Goal: Information Seeking & Learning: Compare options

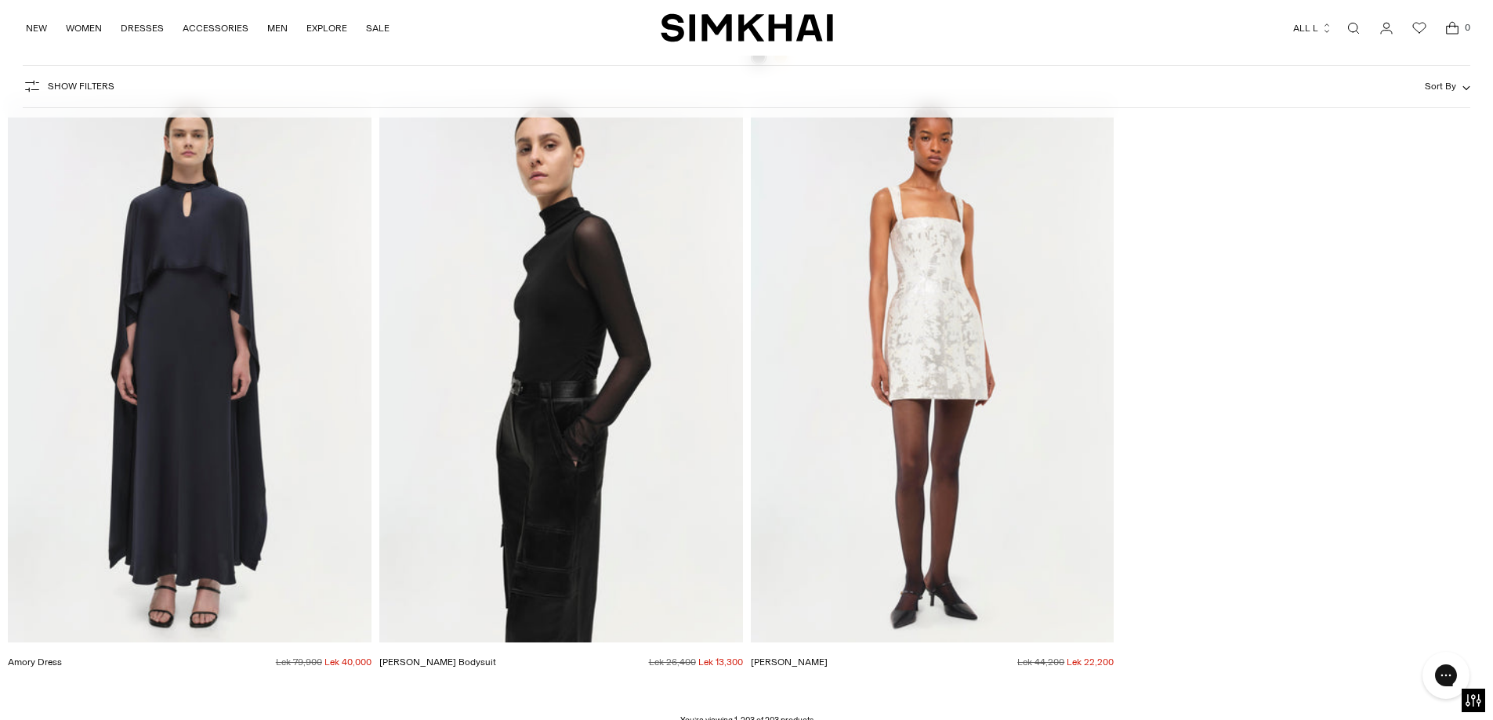
scroll to position [30953, 0]
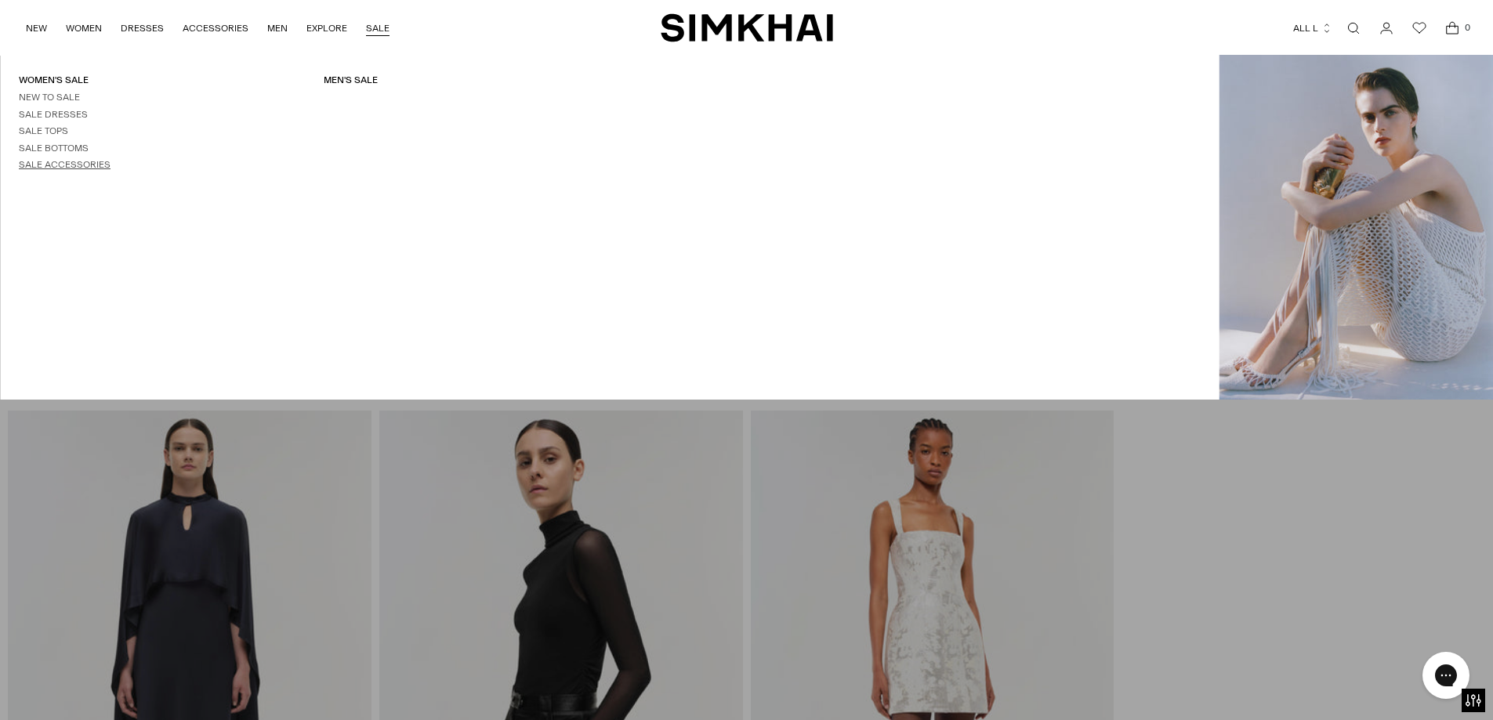
click at [80, 165] on link "Sale Accessories" at bounding box center [65, 164] width 92 height 11
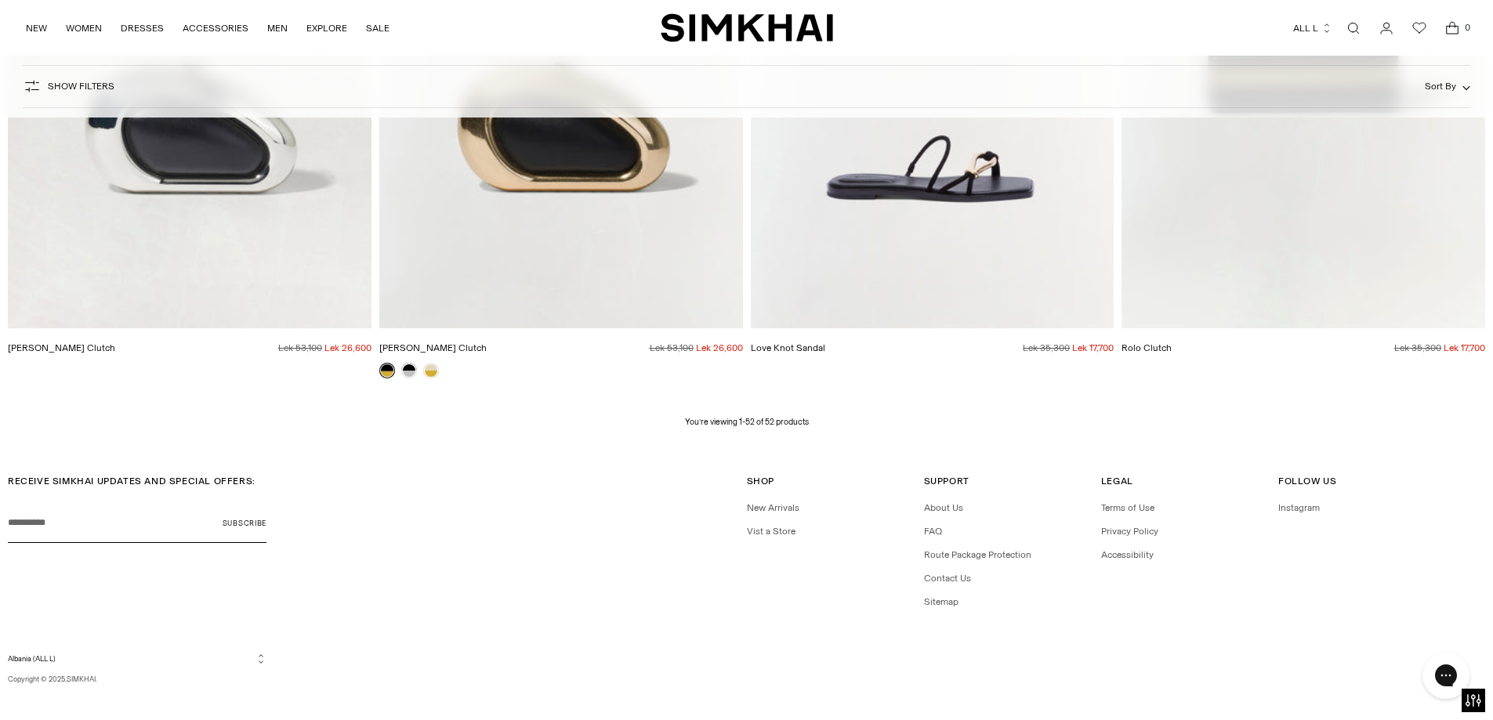
scroll to position [7899, 0]
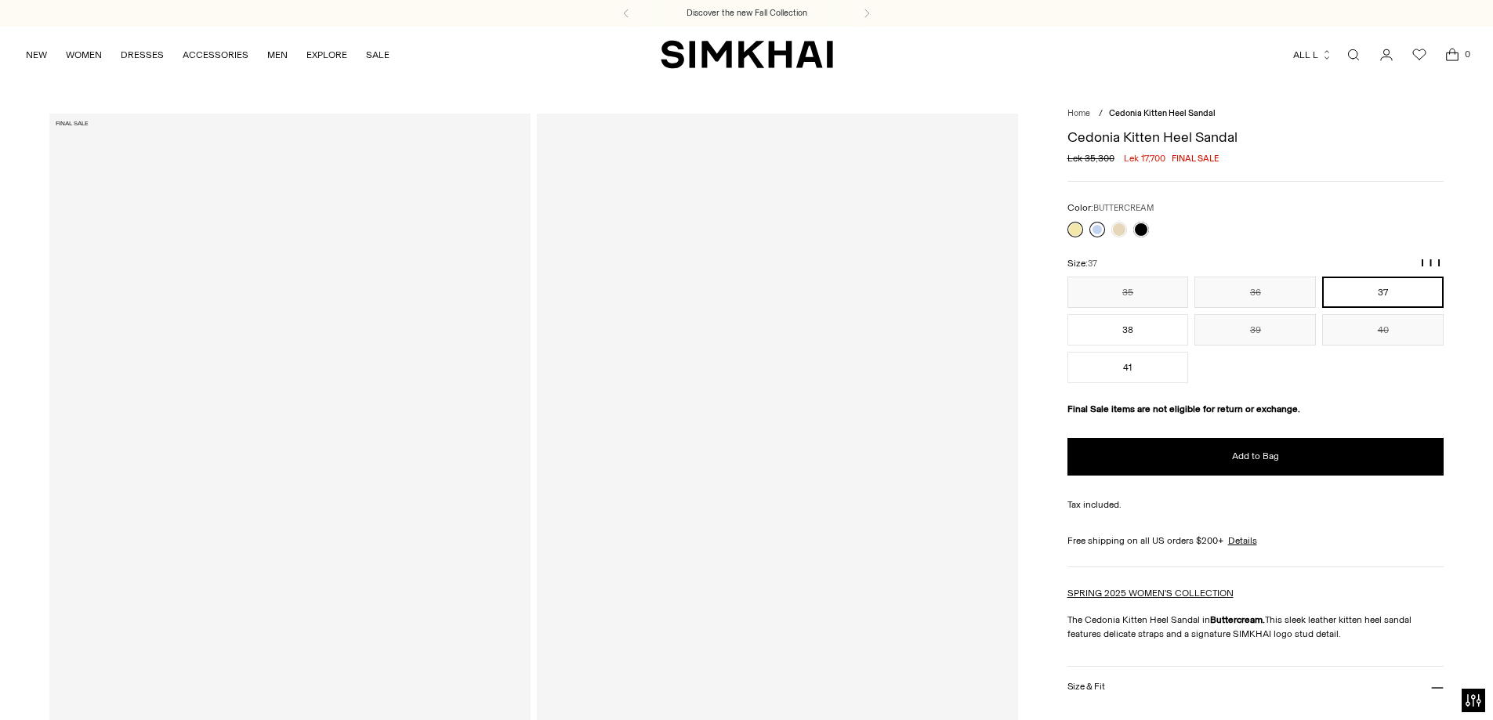
click at [1094, 228] on link at bounding box center [1097, 230] width 16 height 16
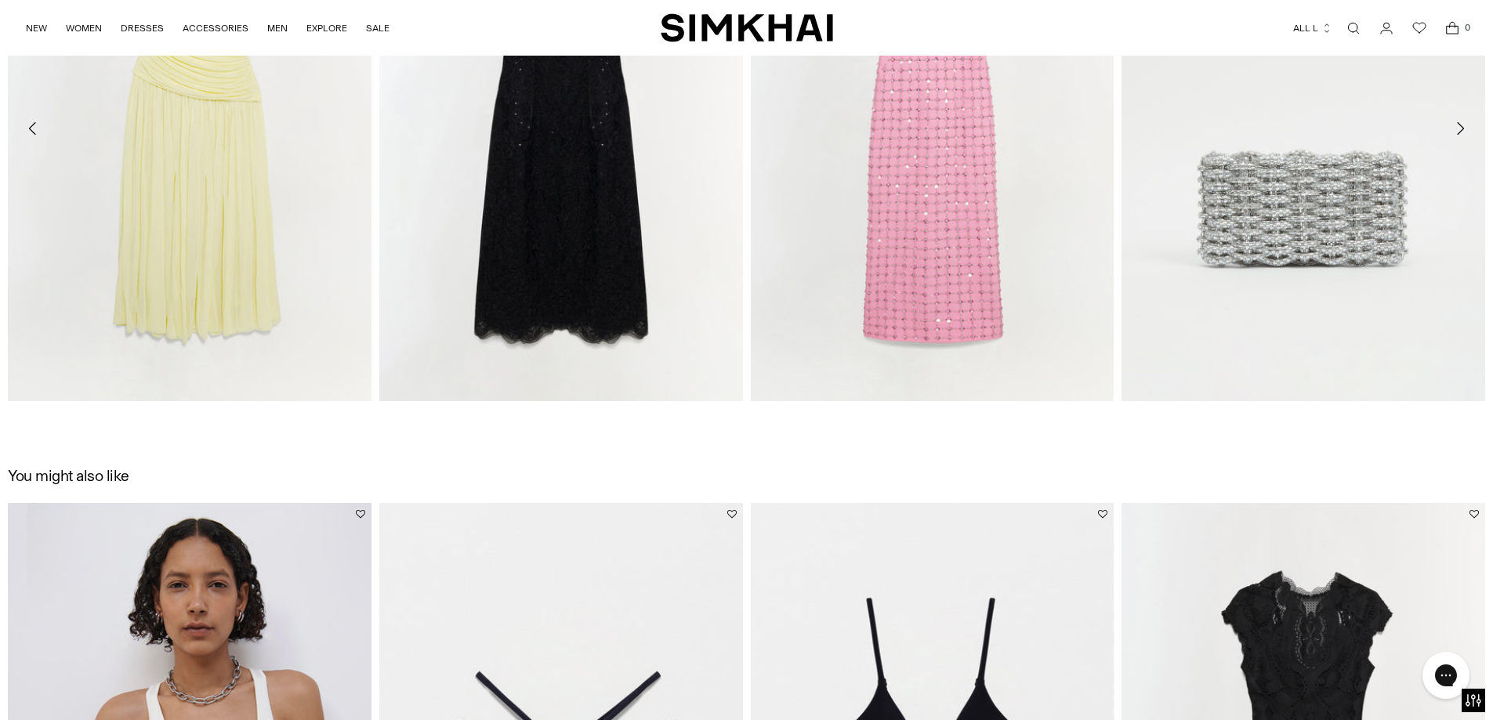
scroll to position [1802, 0]
click at [0, 0] on img "Rhiannon Jersey Midi Dress" at bounding box center [0, 0] width 0 height 0
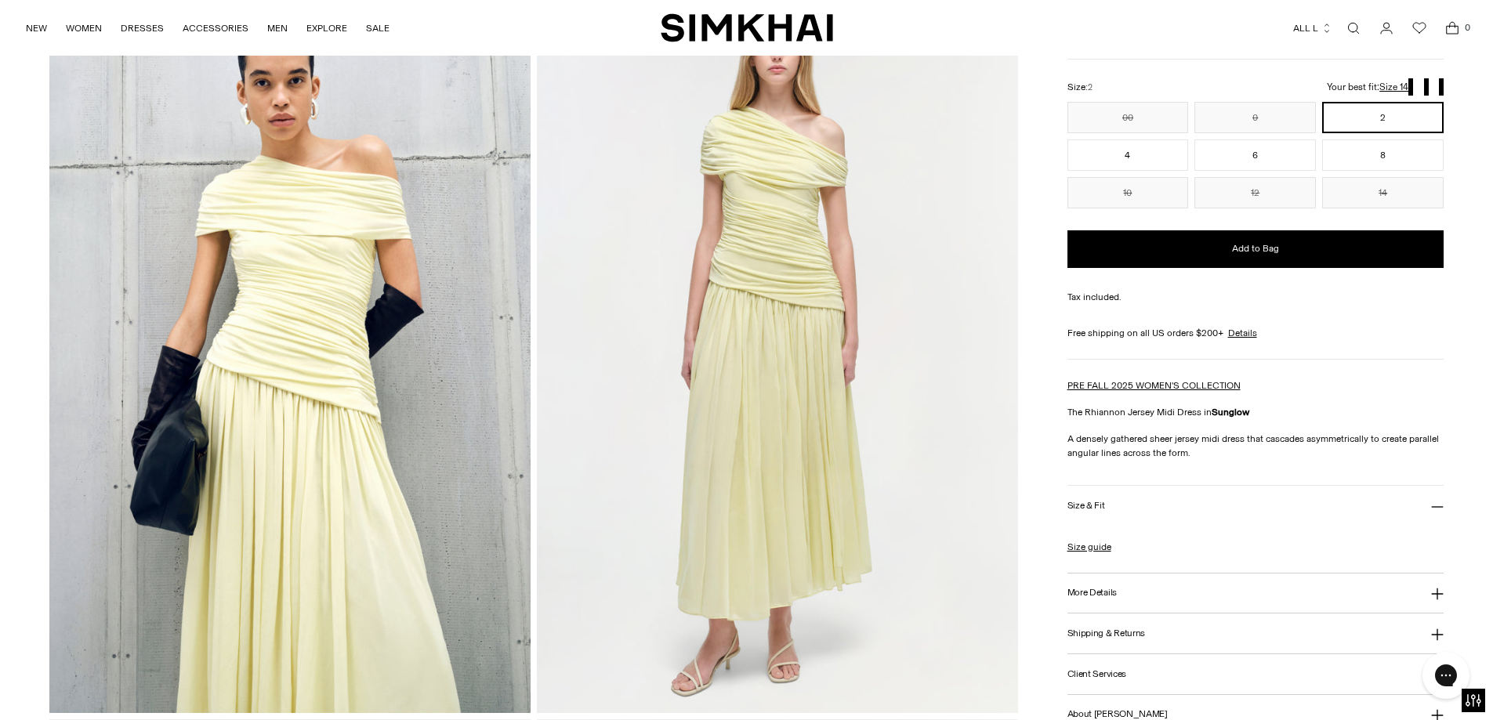
scroll to position [235, 0]
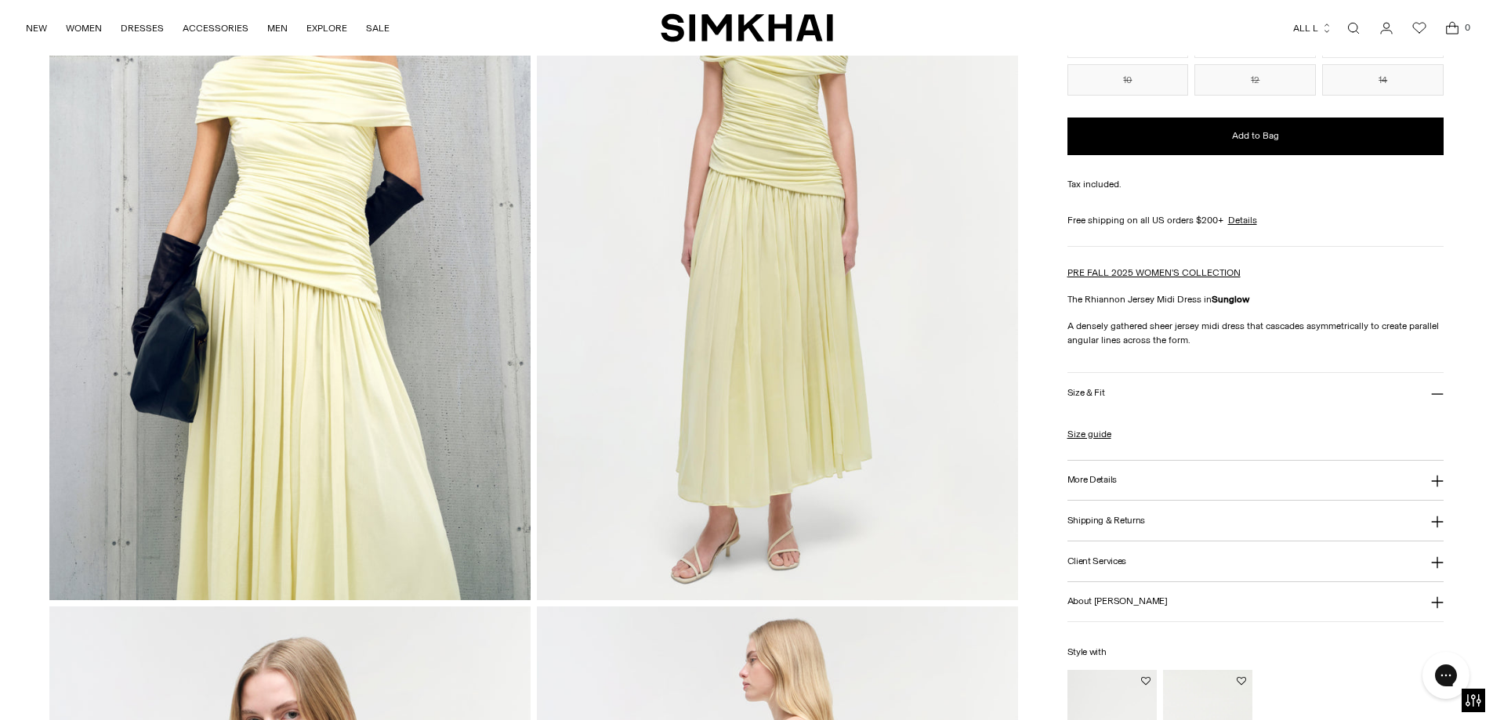
click at [1080, 389] on h3 "Size & Fit" at bounding box center [1086, 393] width 38 height 10
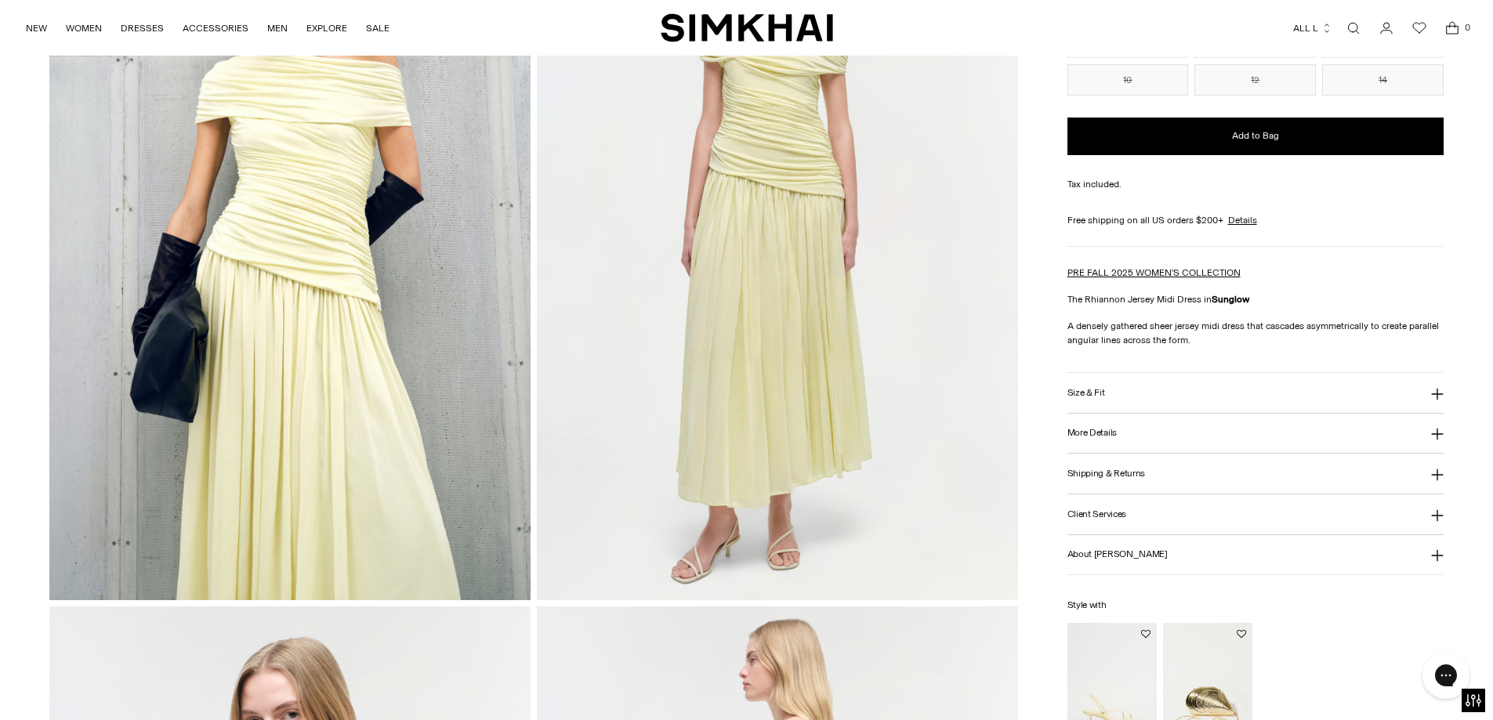
click at [1080, 389] on h3 "Size & Fit" at bounding box center [1086, 393] width 38 height 10
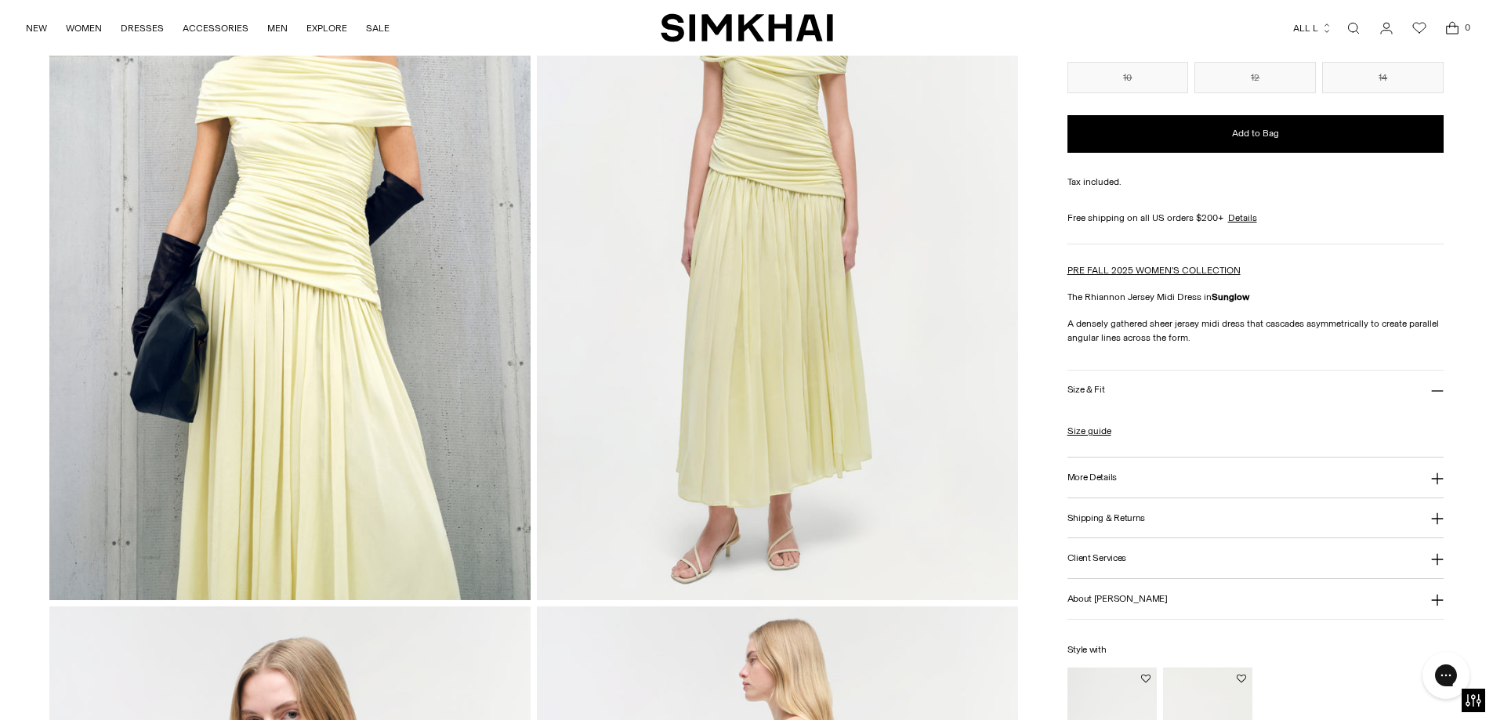
click at [1090, 476] on h3 "More Details" at bounding box center [1091, 477] width 49 height 10
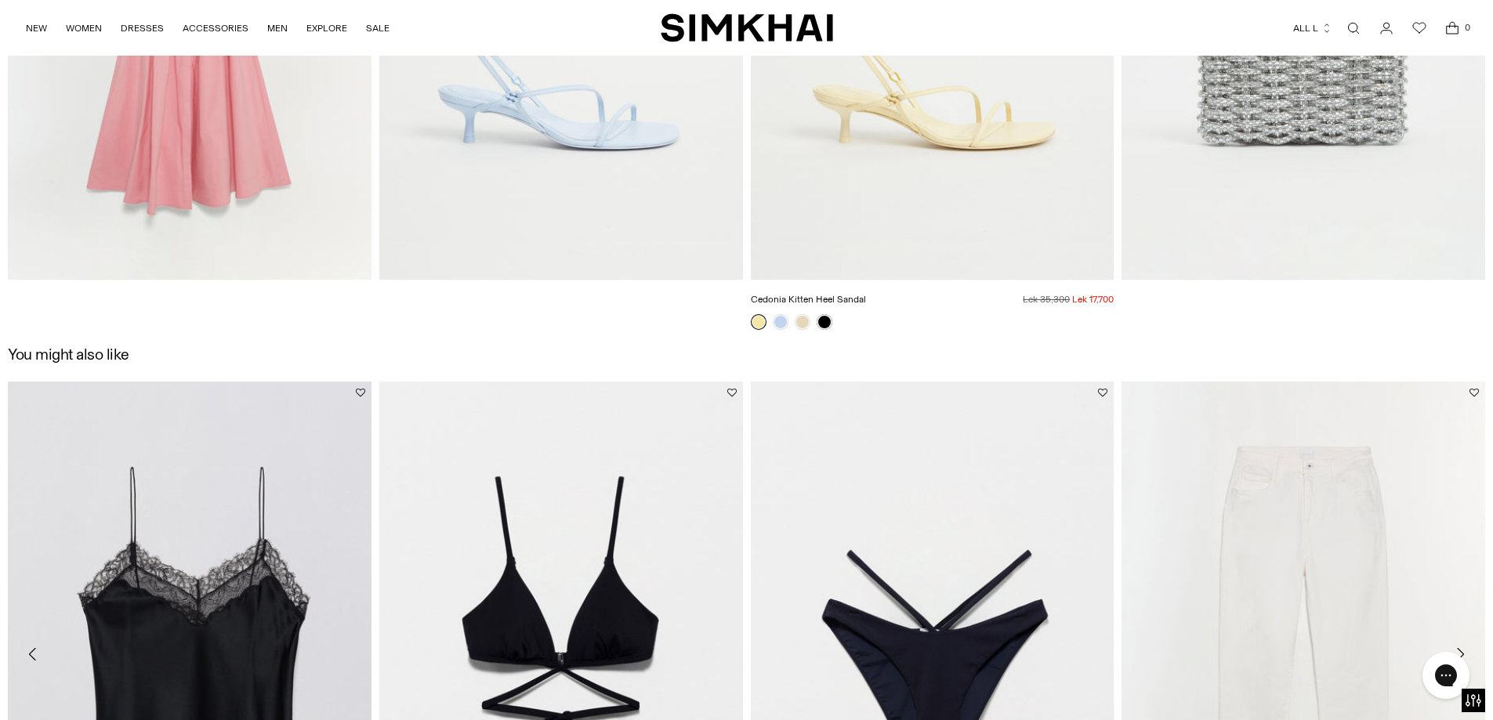
scroll to position [2998, 0]
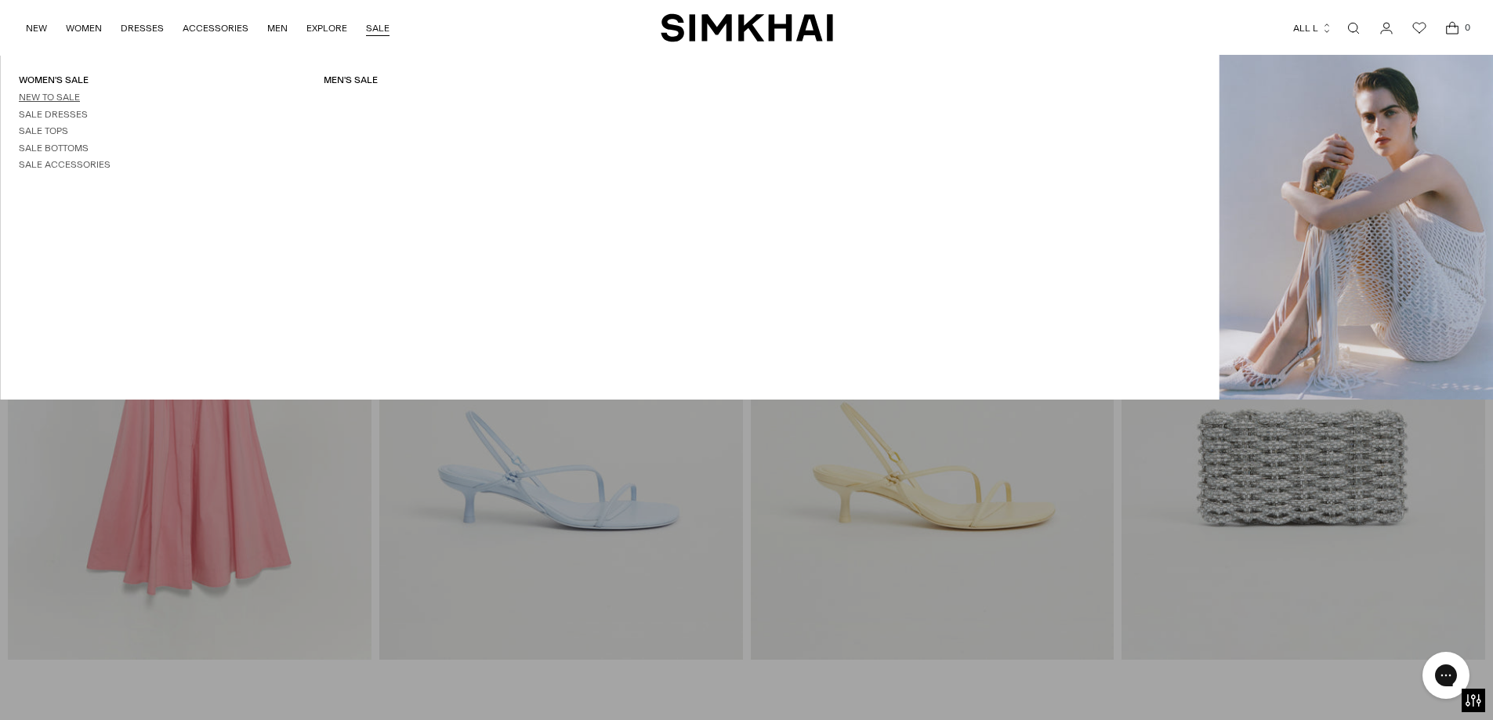
click at [51, 98] on link "New to Sale" at bounding box center [49, 97] width 61 height 11
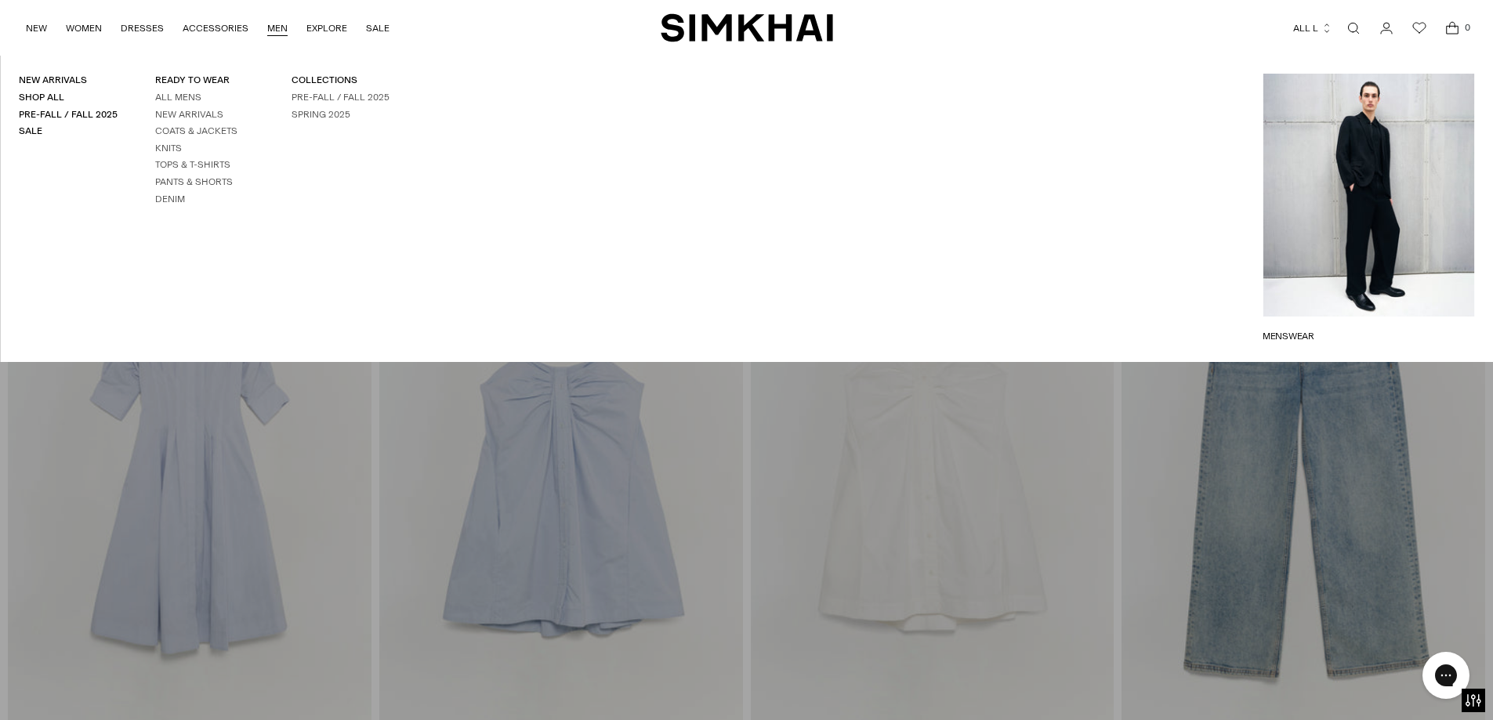
scroll to position [13711, 0]
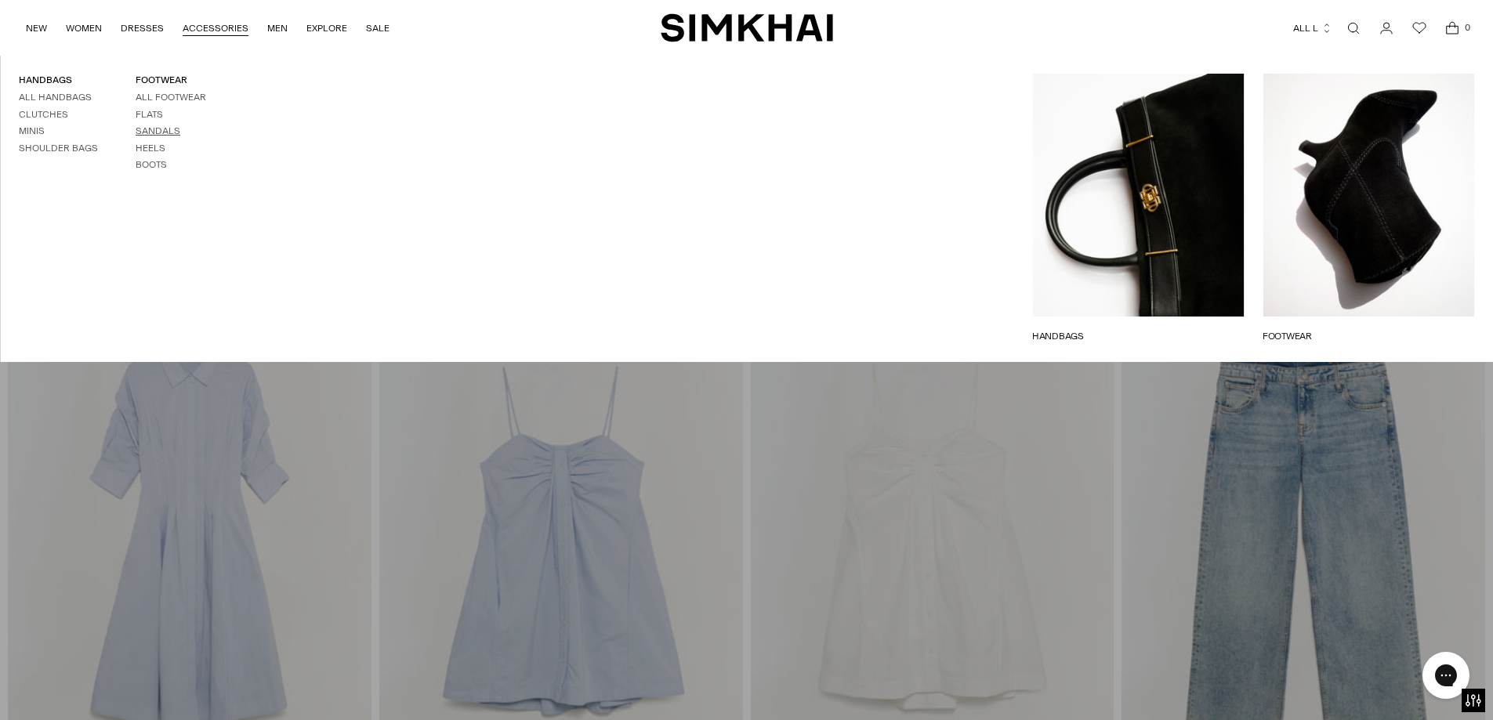
click at [150, 128] on link "Sandals" at bounding box center [158, 130] width 45 height 11
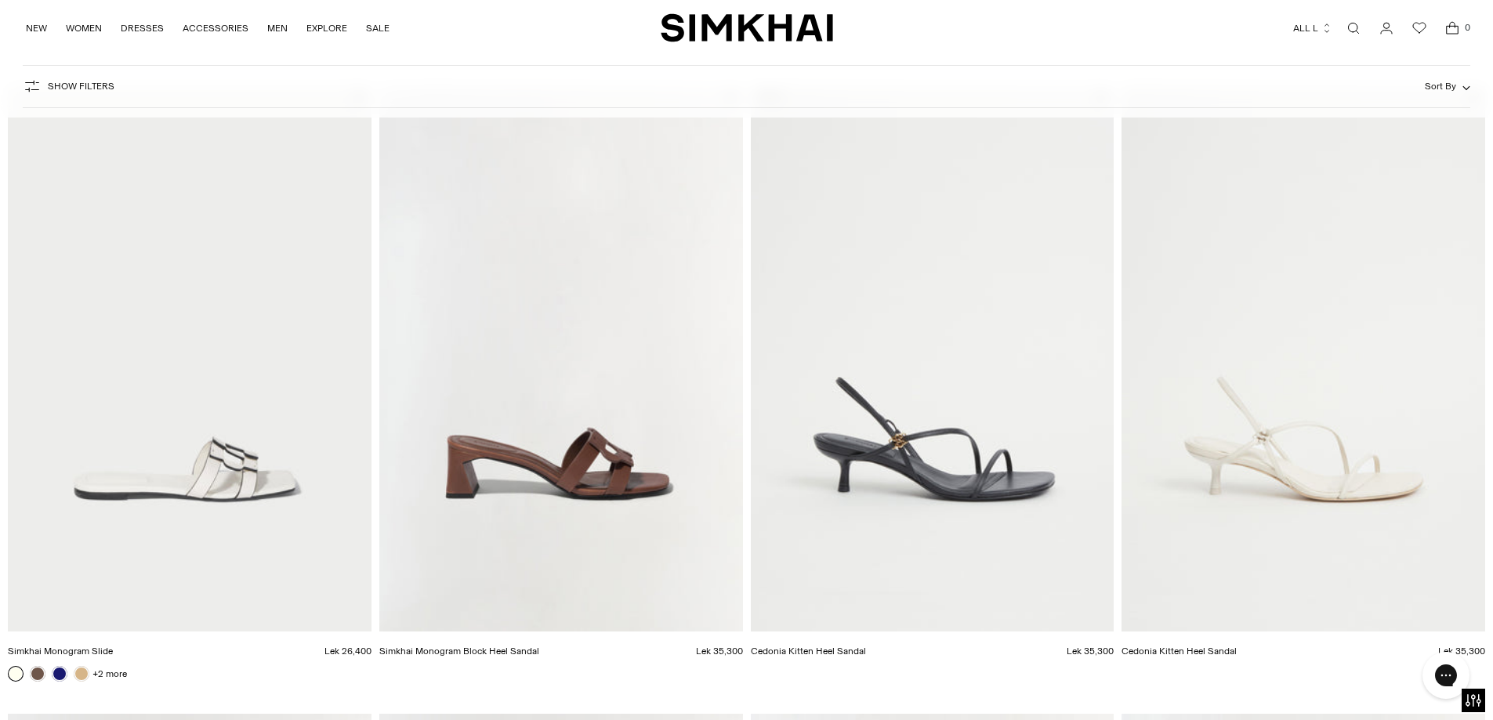
scroll to position [1489, 0]
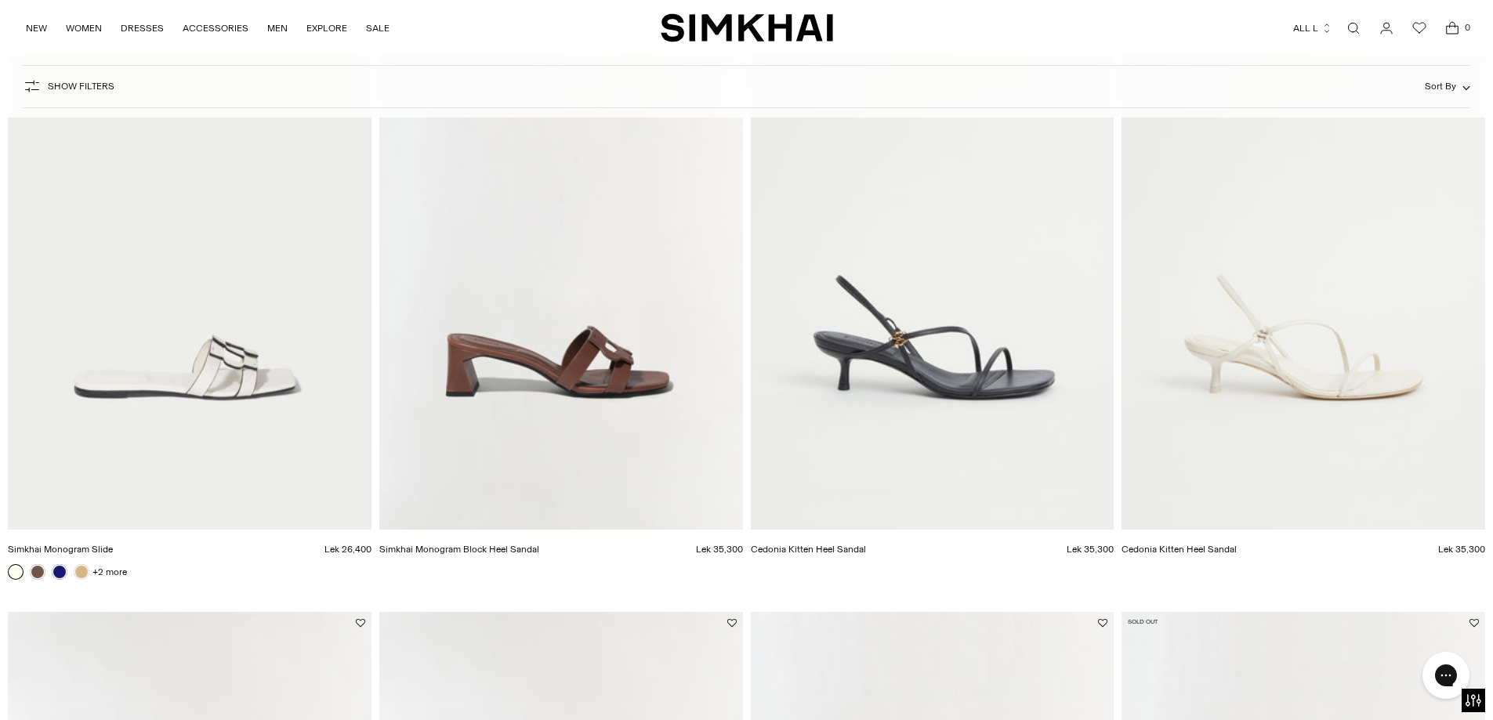
click at [0, 0] on img "Cedonia Kitten Heel Sandal" at bounding box center [0, 0] width 0 height 0
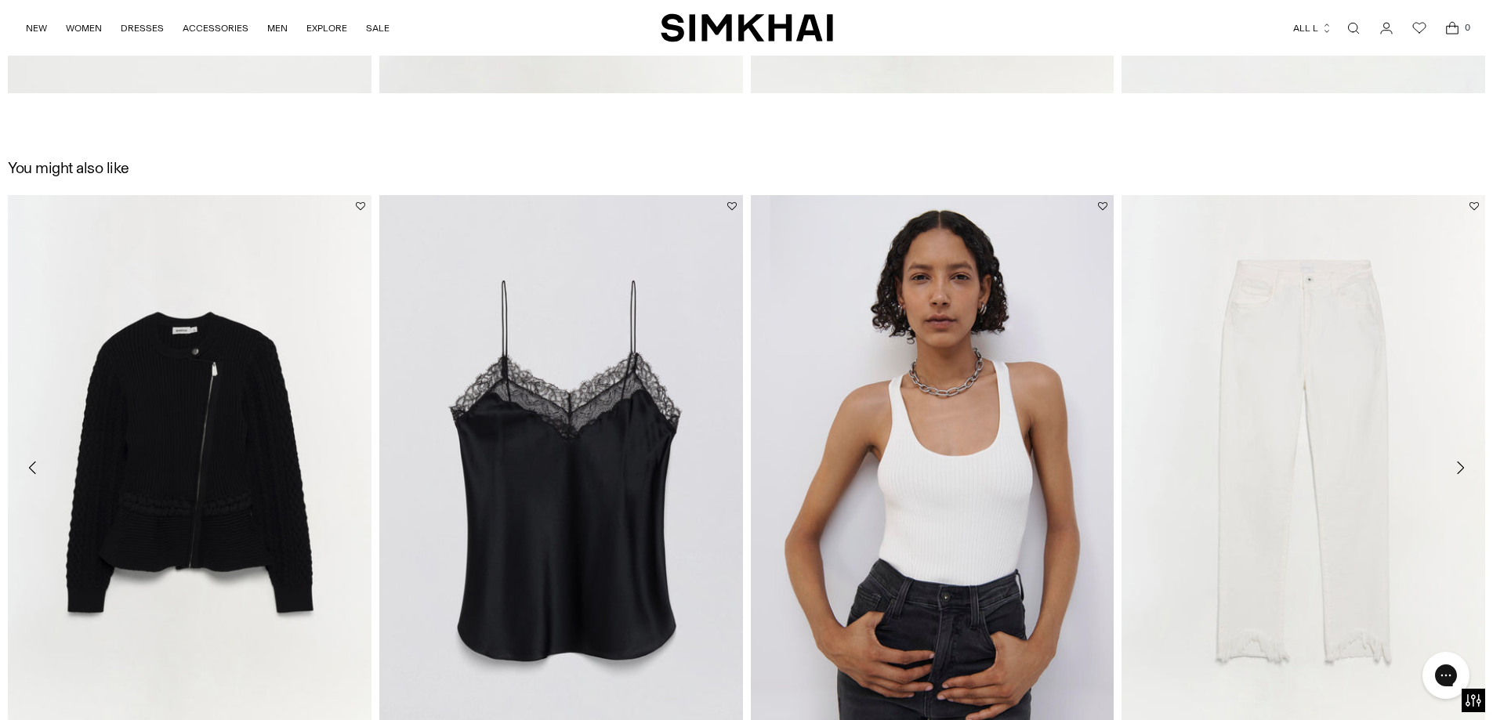
scroll to position [2014, 0]
